Goal: Task Accomplishment & Management: Manage account settings

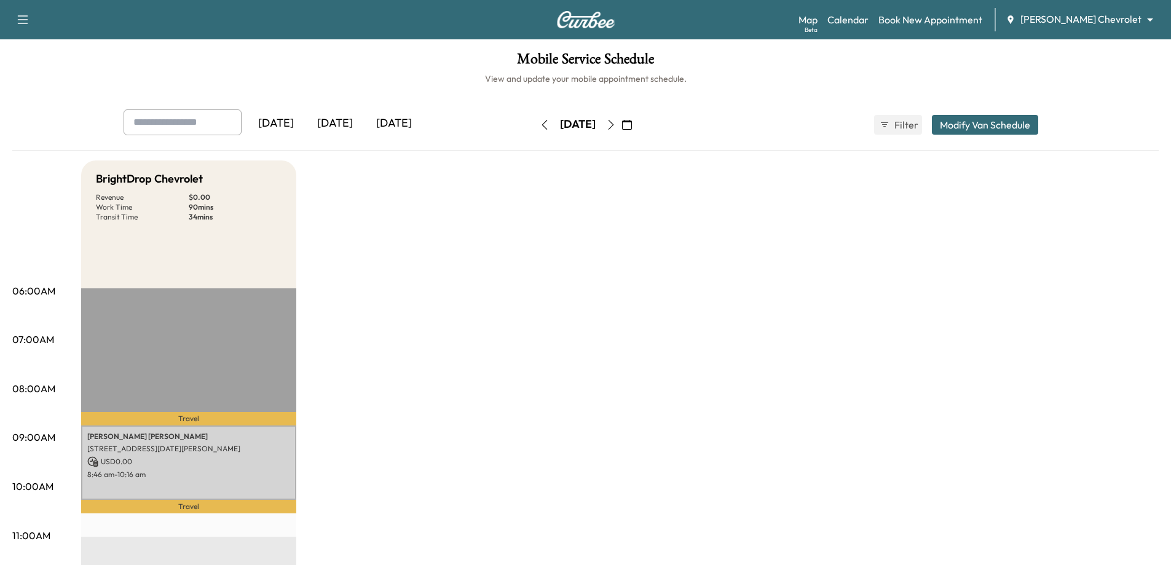
click at [534, 127] on button "button" at bounding box center [544, 125] width 21 height 20
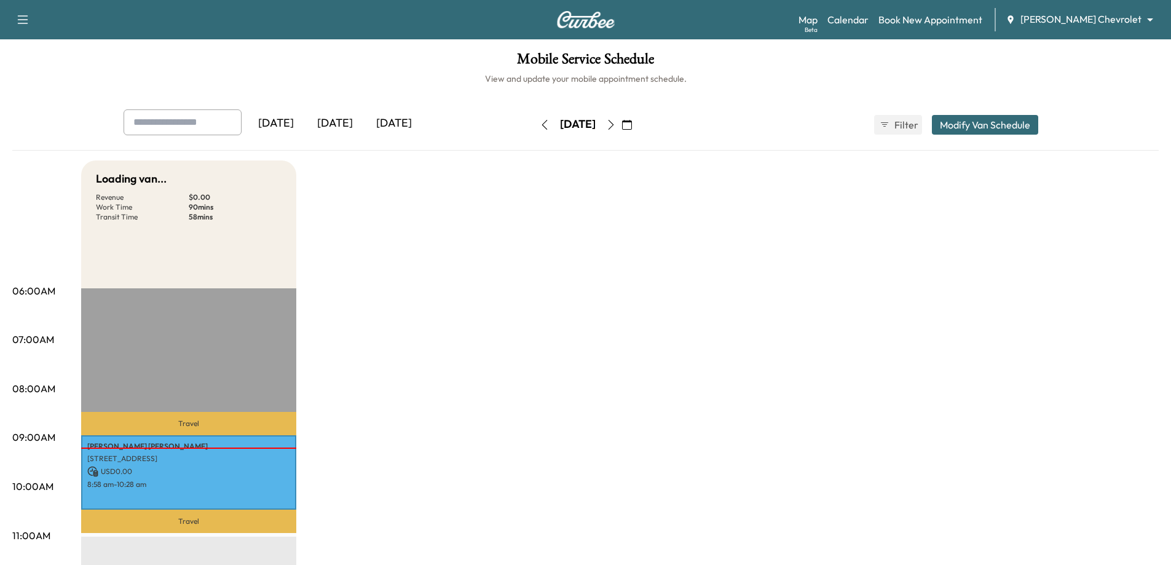
click at [534, 127] on div "[DATE]" at bounding box center [577, 125] width 87 height 20
click at [534, 124] on button "button" at bounding box center [544, 125] width 21 height 20
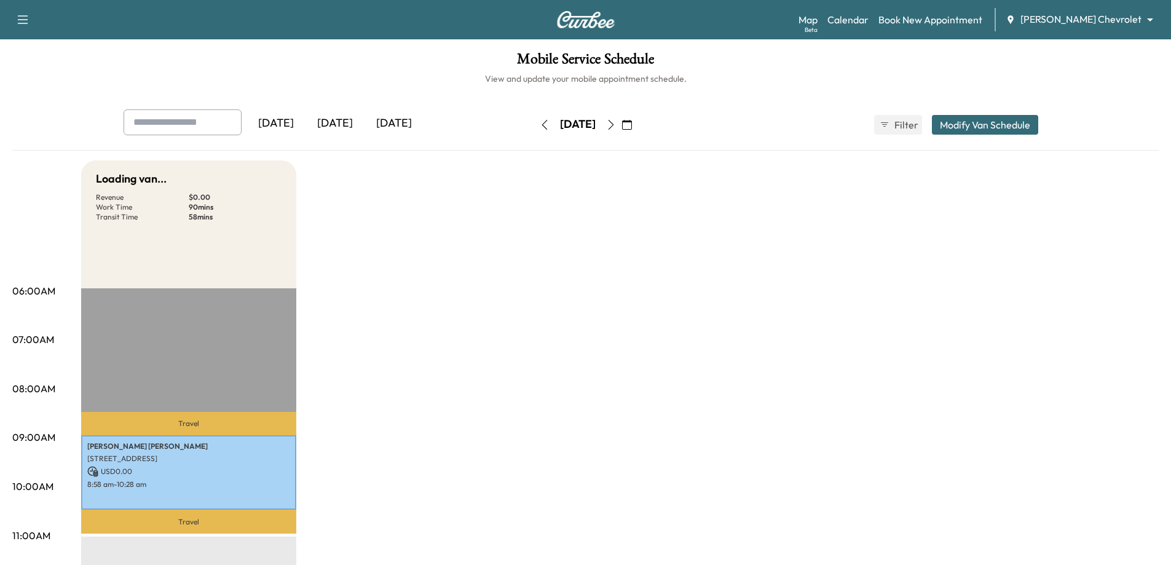
click at [534, 126] on button "button" at bounding box center [544, 125] width 21 height 20
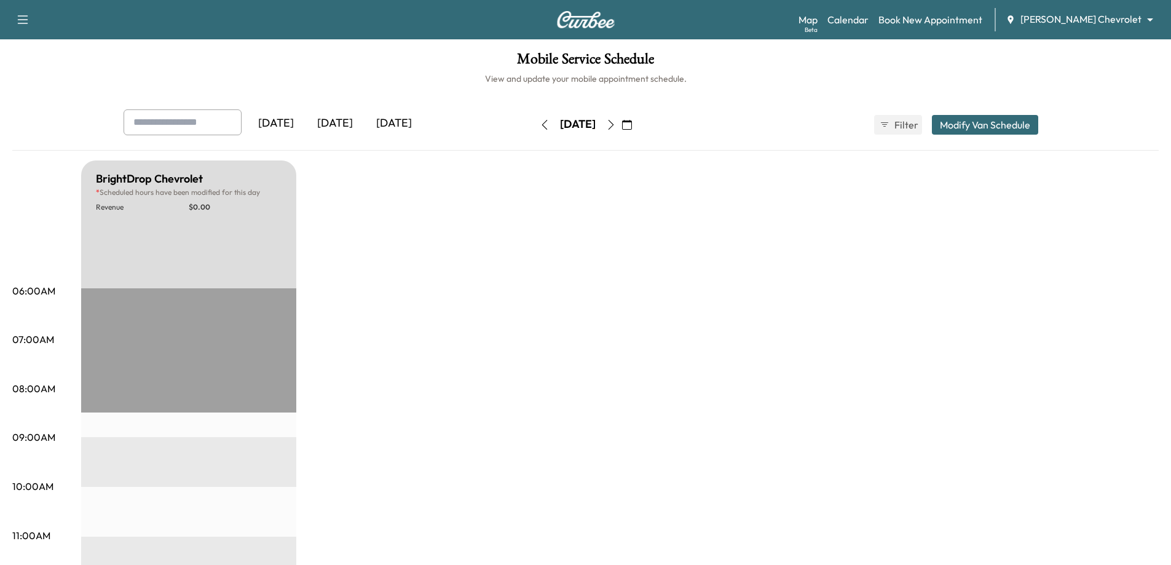
click at [534, 125] on button "button" at bounding box center [544, 125] width 21 height 20
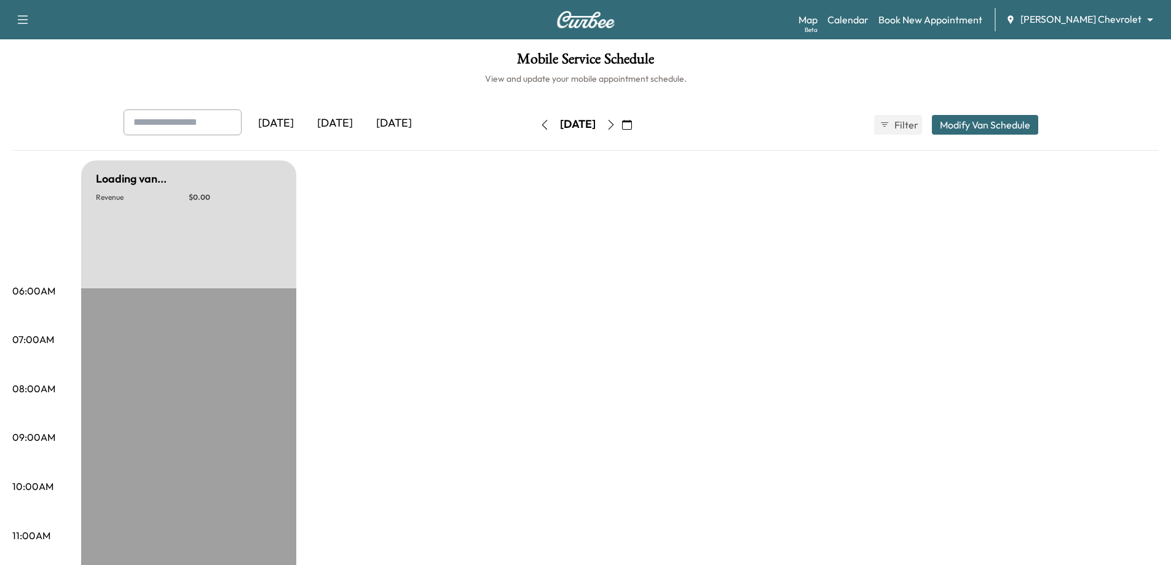
click at [540, 125] on icon "button" at bounding box center [545, 125] width 10 height 10
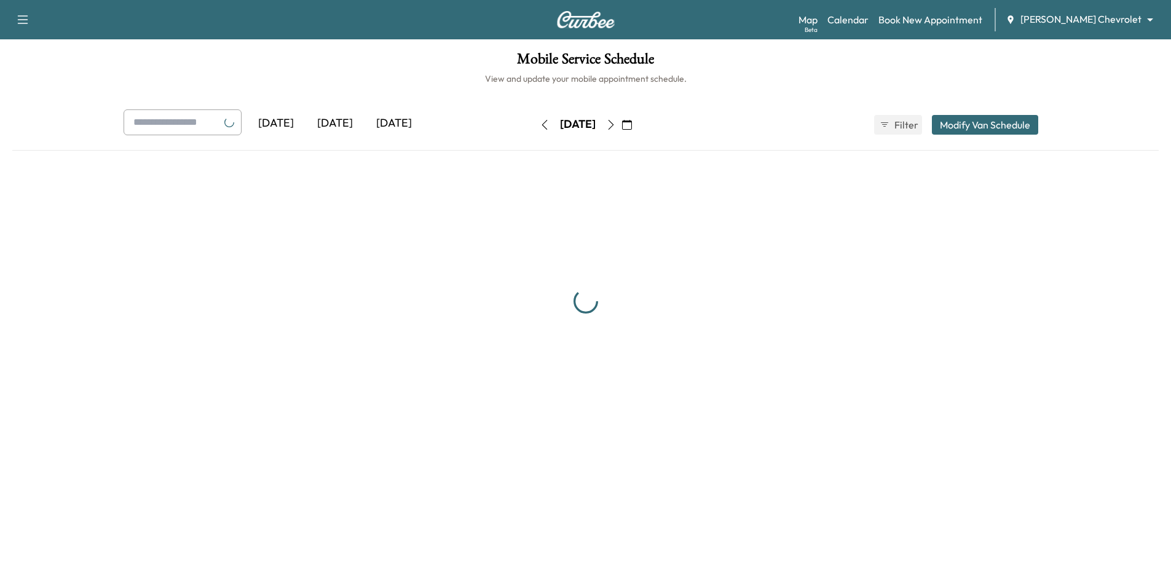
click at [534, 125] on button "button" at bounding box center [544, 125] width 21 height 20
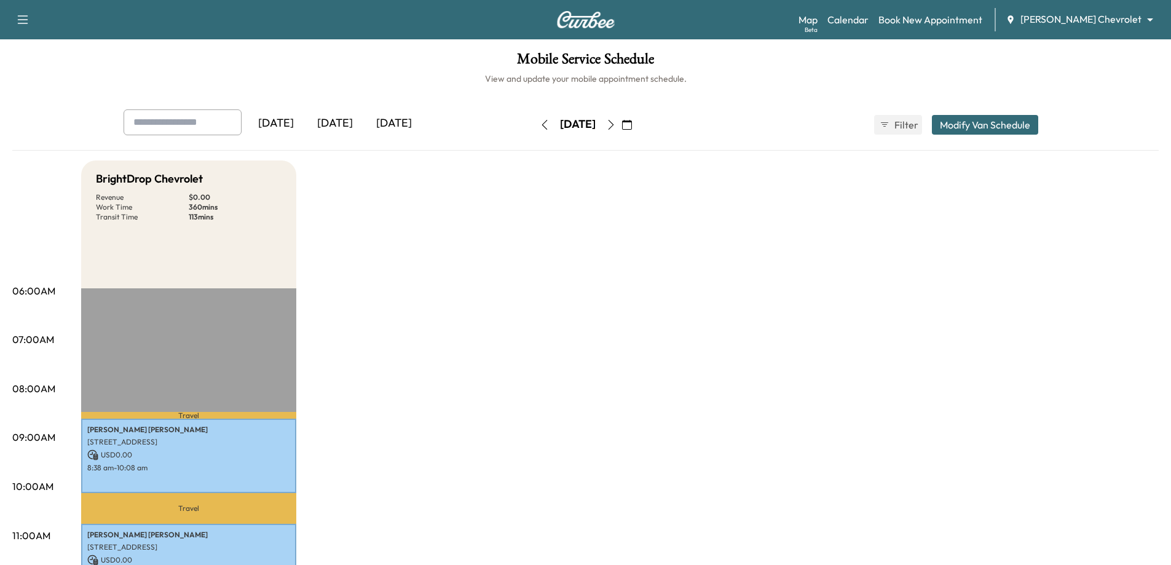
click at [616, 124] on icon "button" at bounding box center [611, 125] width 10 height 10
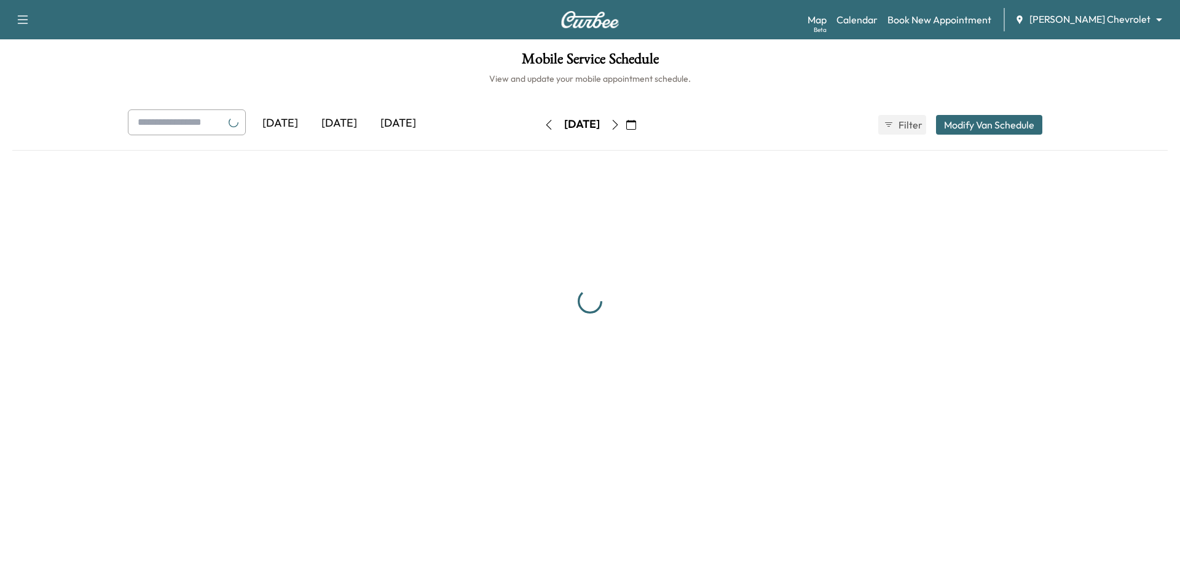
click at [626, 124] on div "[DATE]" at bounding box center [582, 125] width 87 height 20
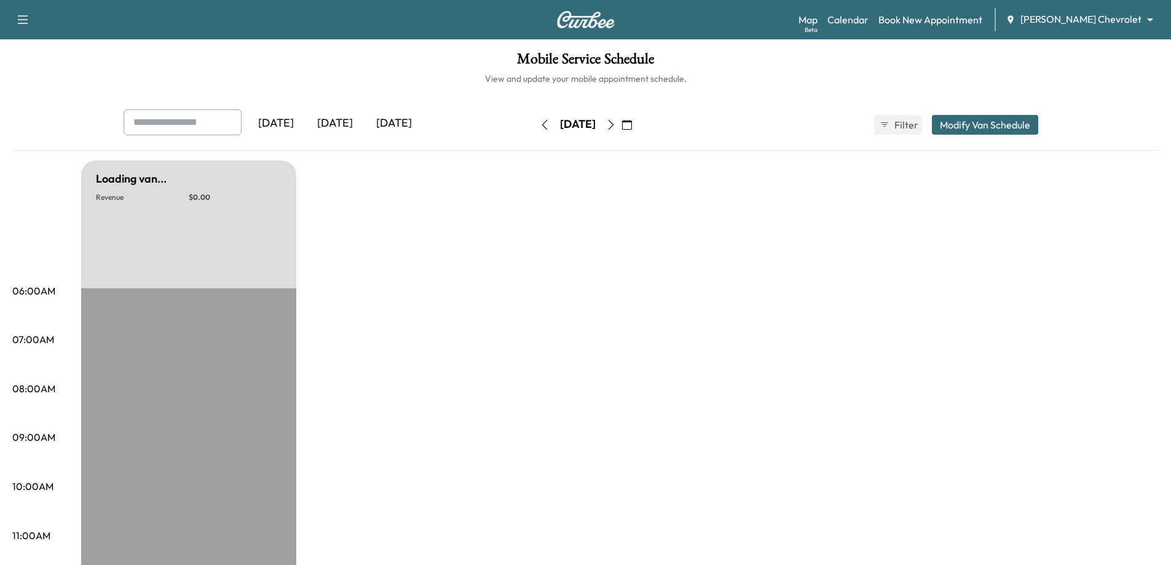
click at [616, 124] on icon "button" at bounding box center [611, 125] width 10 height 10
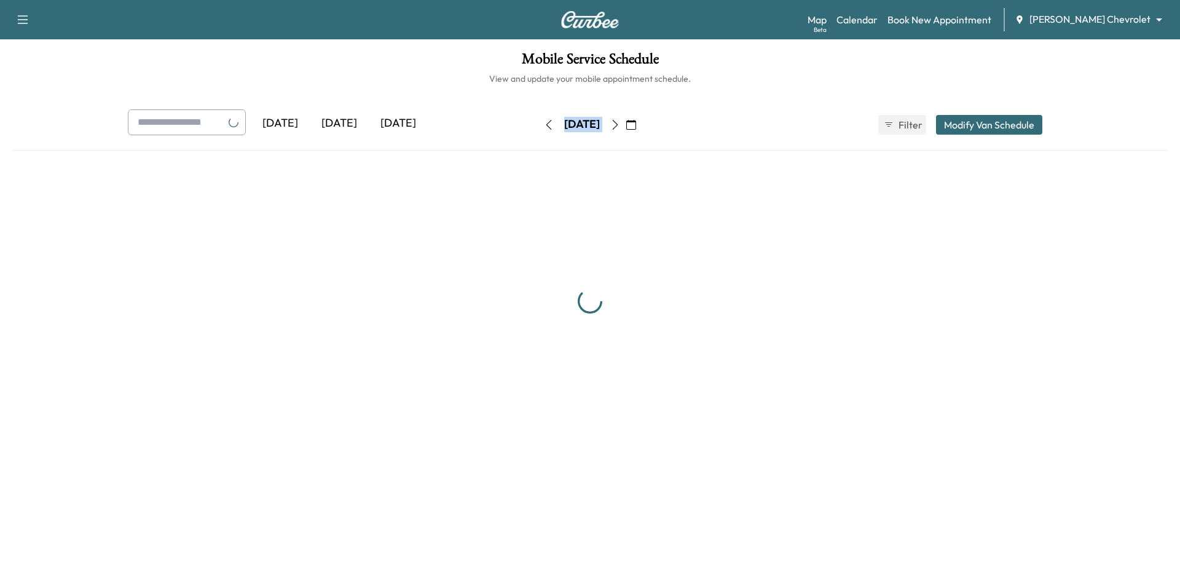
click at [620, 124] on icon "button" at bounding box center [615, 125] width 10 height 10
click at [626, 124] on div "[DATE]" at bounding box center [582, 125] width 87 height 20
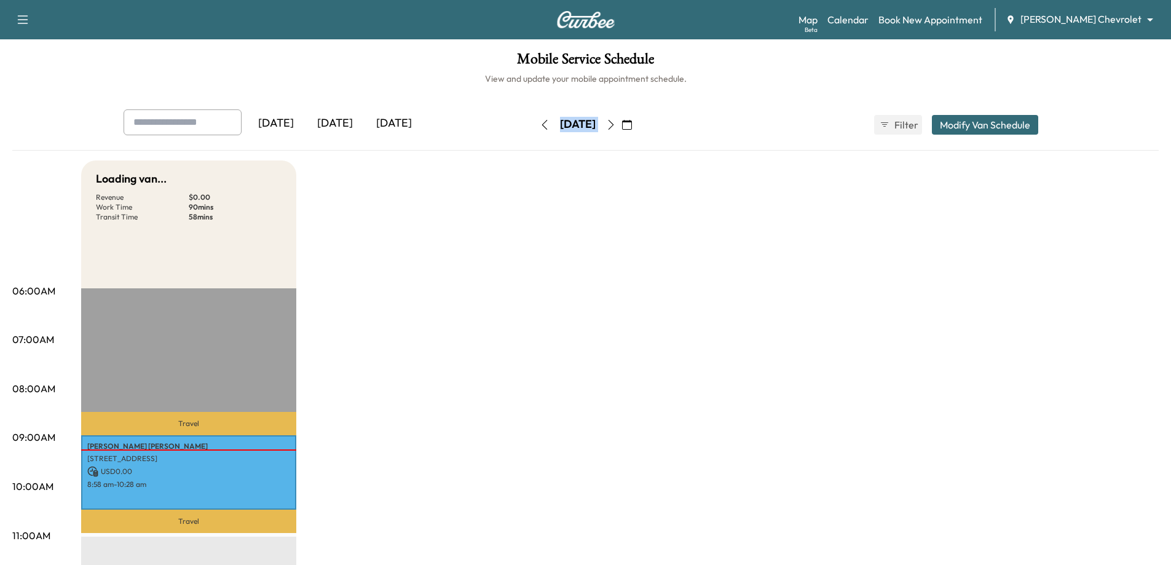
click at [616, 126] on icon "button" at bounding box center [611, 125] width 10 height 10
